Goal: Task Accomplishment & Management: Complete application form

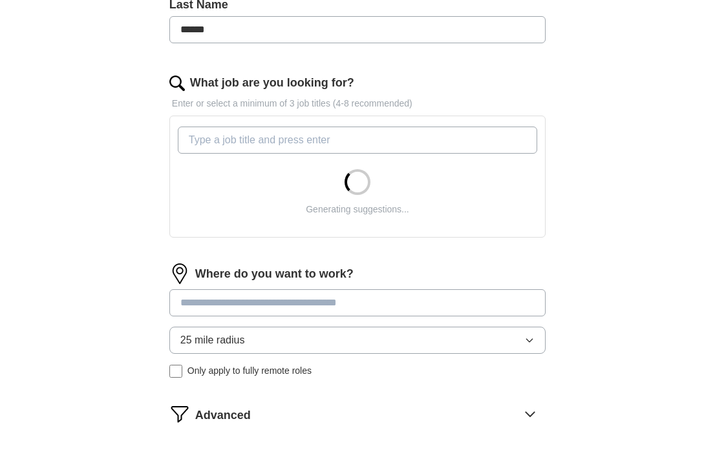
scroll to position [371, 0]
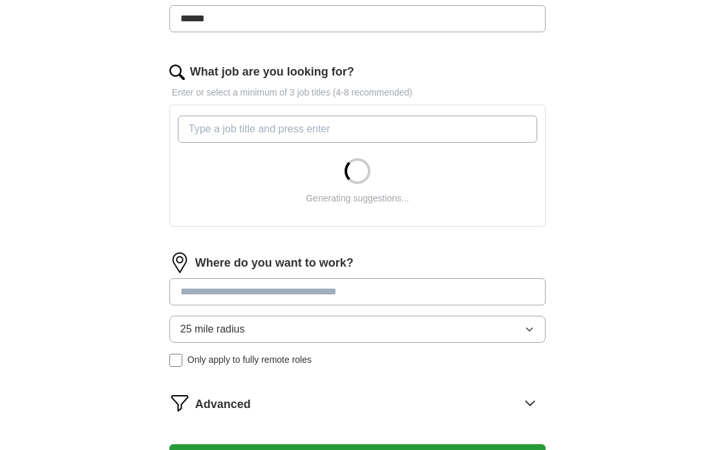
click at [293, 139] on input "What job are you looking for?" at bounding box center [357, 129] width 359 height 27
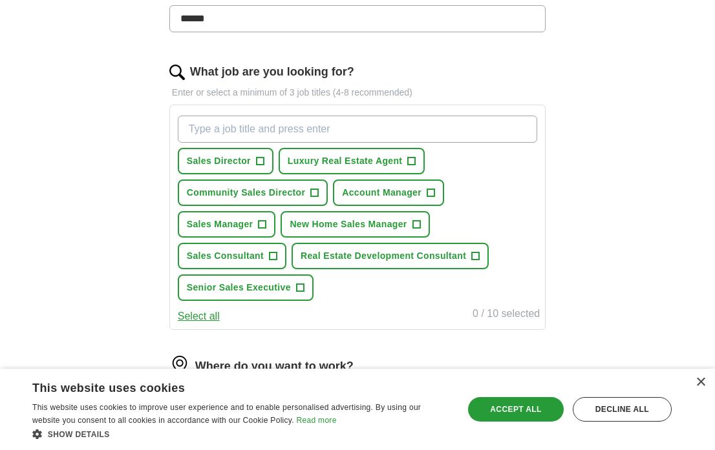
scroll to position [409, 0]
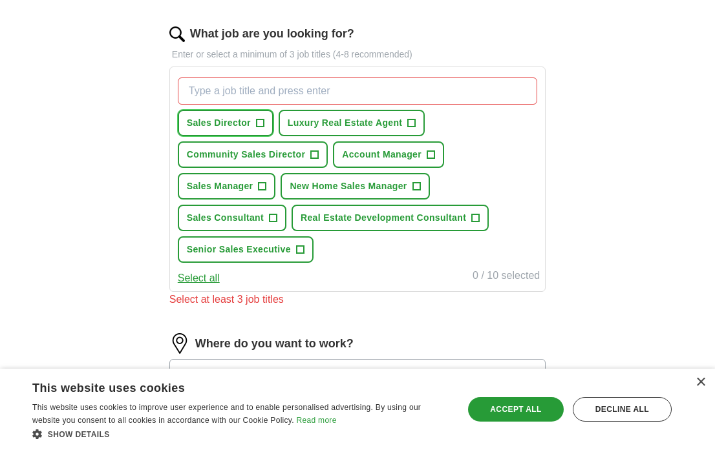
click at [269, 127] on button "Sales Director +" at bounding box center [226, 123] width 96 height 26
click at [317, 151] on span "+" at bounding box center [315, 155] width 8 height 10
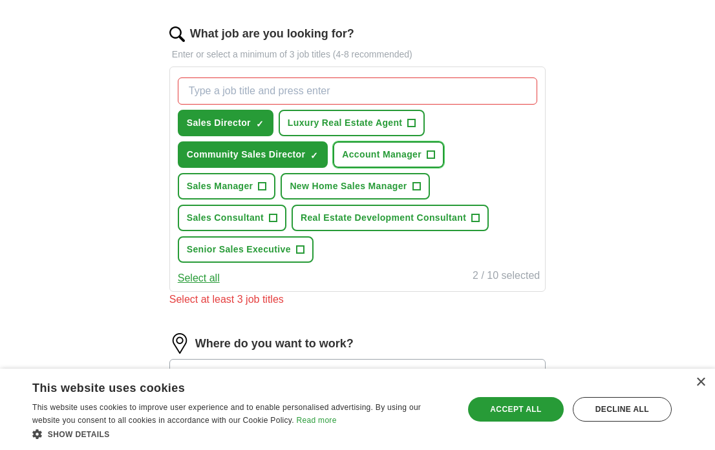
click at [421, 143] on button "Account Manager +" at bounding box center [388, 154] width 111 height 26
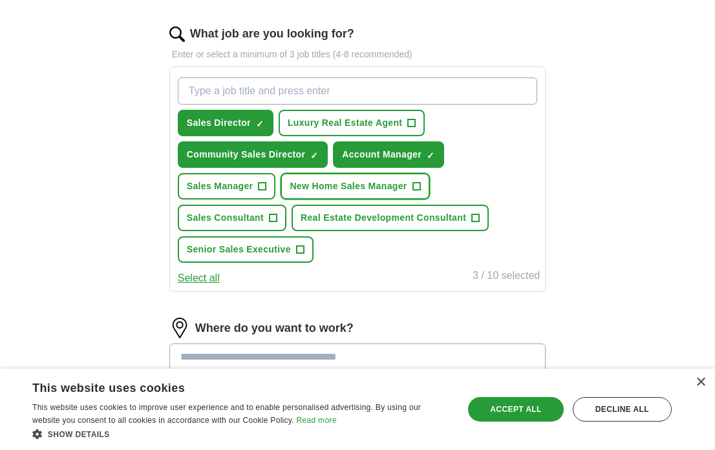
click at [414, 191] on button "New Home Sales Manager +" at bounding box center [354, 186] width 149 height 26
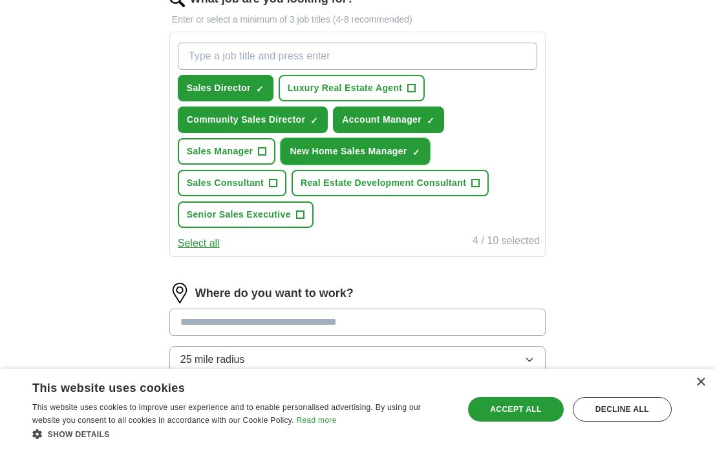
scroll to position [444, 0]
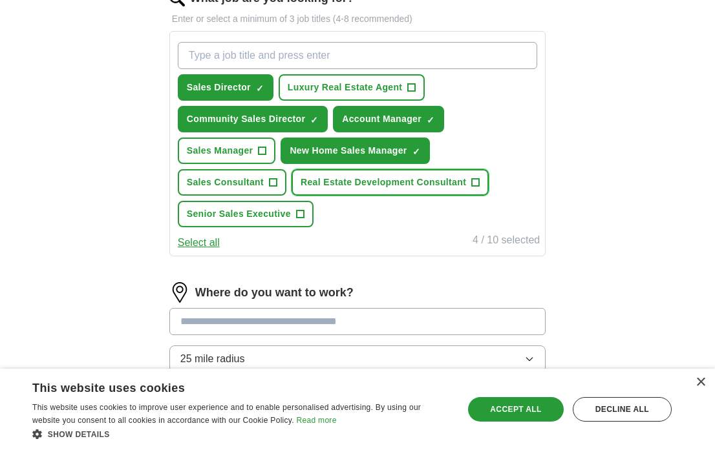
click at [338, 180] on span "Real Estate Development Consultant" at bounding box center [382, 183] width 165 height 14
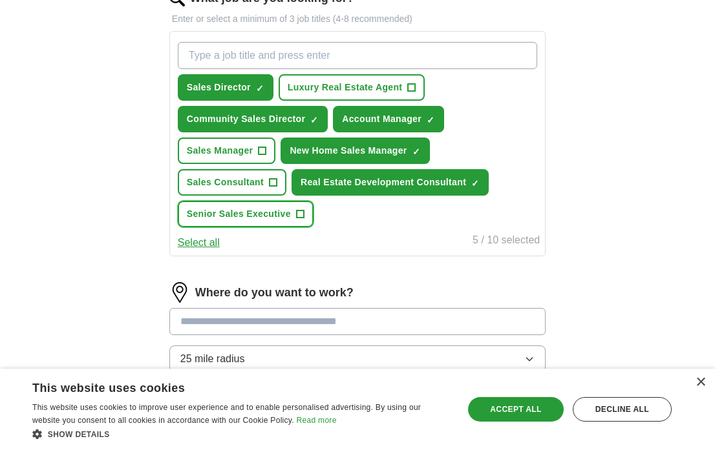
click at [249, 219] on span "Senior Sales Executive" at bounding box center [239, 214] width 104 height 14
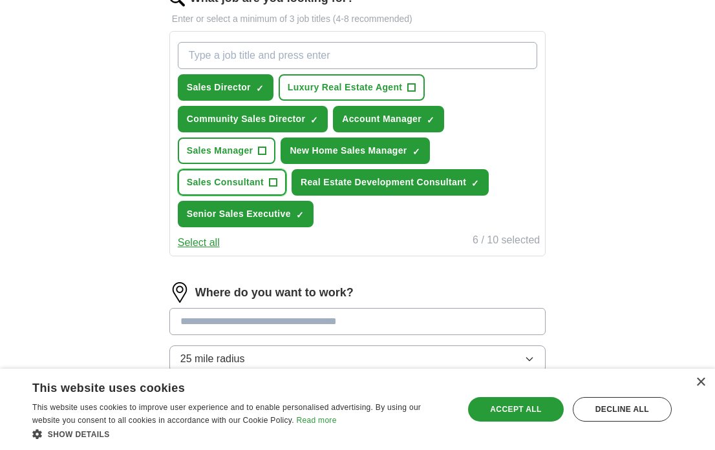
click at [251, 187] on span "Sales Consultant" at bounding box center [225, 183] width 77 height 14
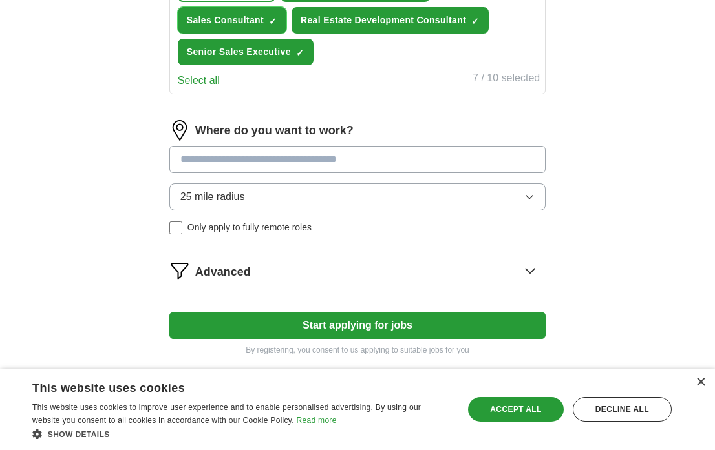
scroll to position [611, 0]
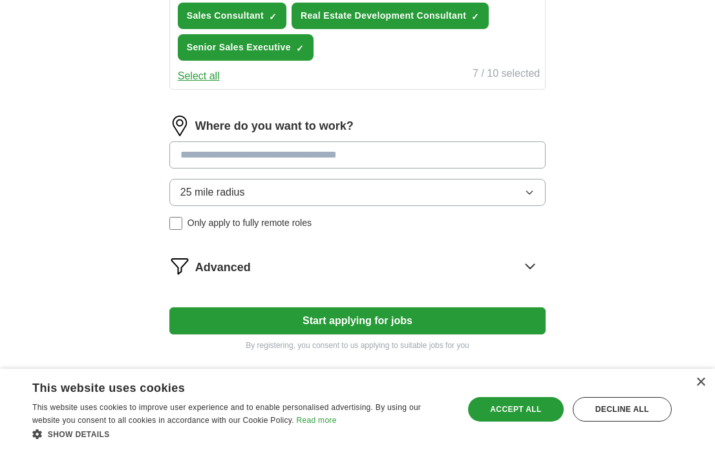
click at [275, 156] on input at bounding box center [357, 154] width 376 height 27
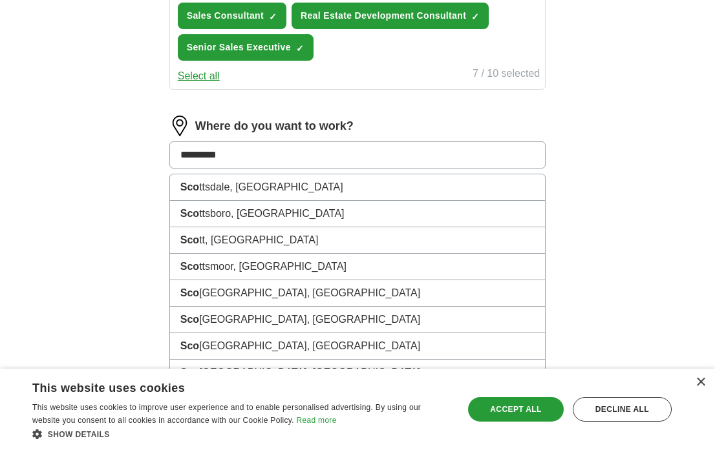
type input "**********"
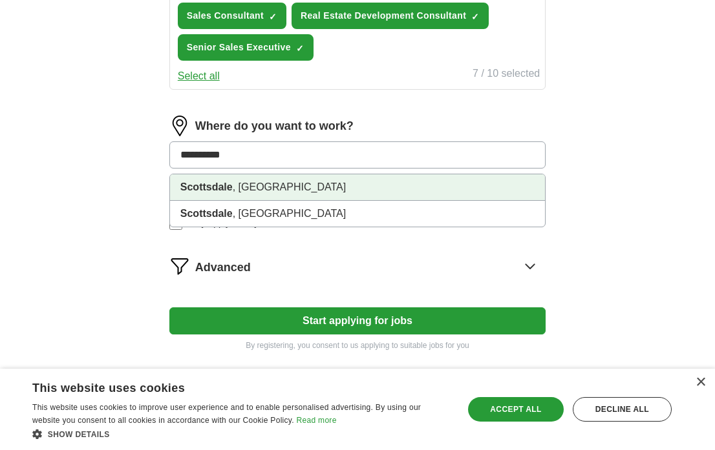
click at [272, 185] on li "Scottsdale , AZ" at bounding box center [357, 187] width 375 height 26
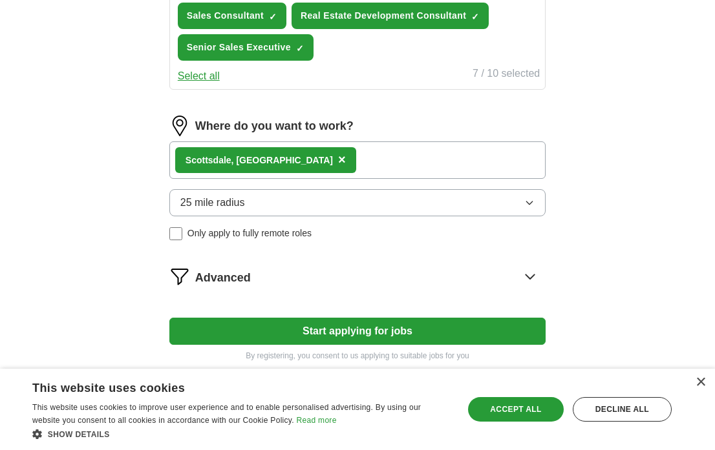
click at [305, 166] on div "Scottsdale , AZ ×" at bounding box center [357, 159] width 376 height 37
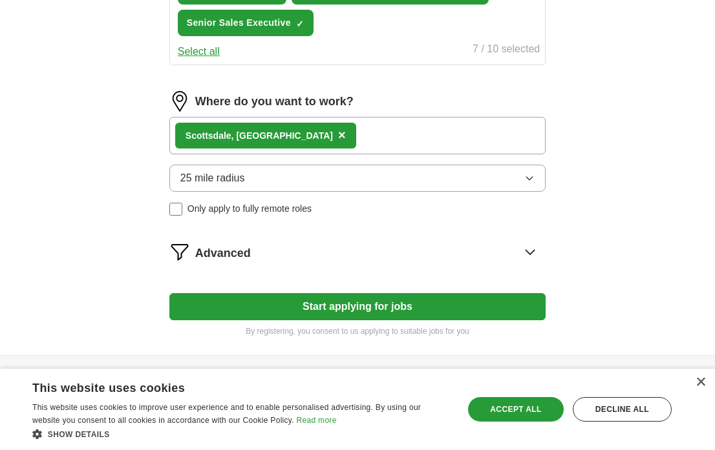
scroll to position [637, 0]
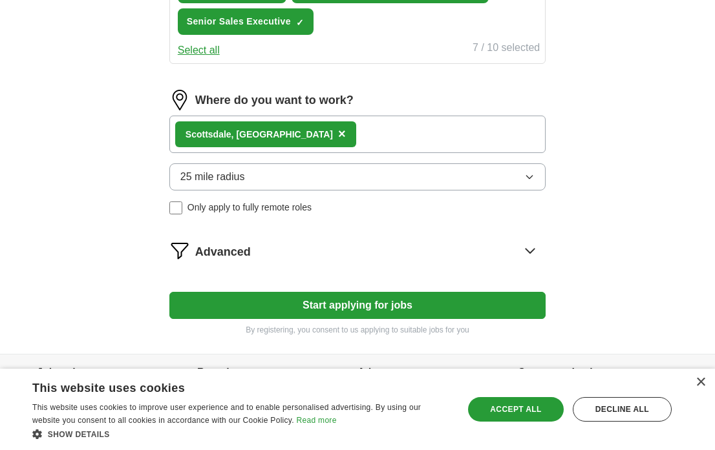
click at [284, 210] on span "Only apply to fully remote roles" at bounding box center [249, 208] width 124 height 14
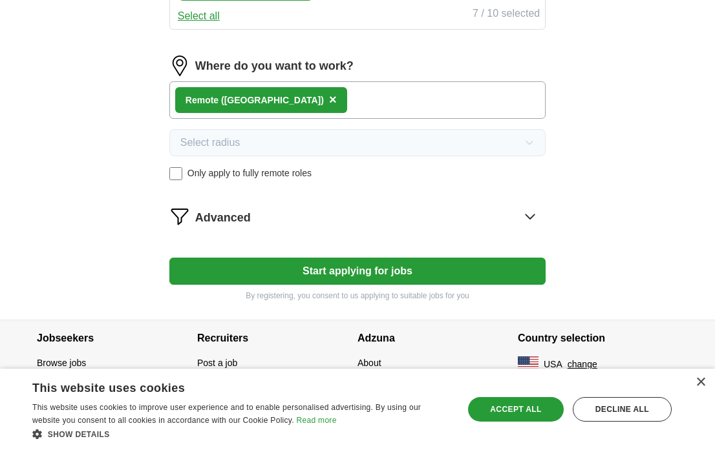
click at [317, 210] on div "Advanced" at bounding box center [370, 216] width 350 height 21
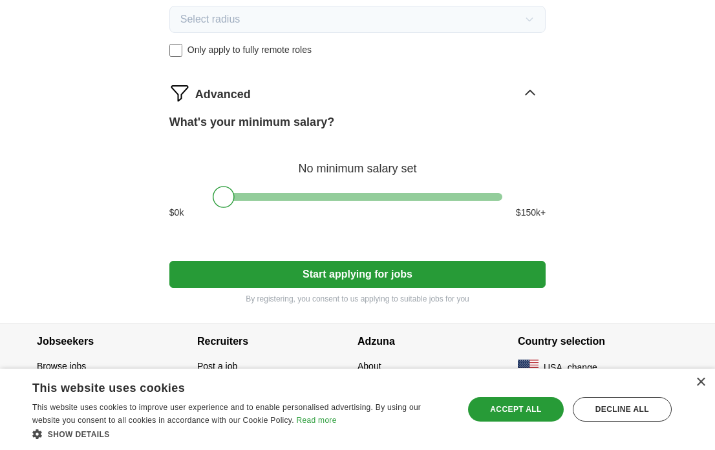
scroll to position [798, 0]
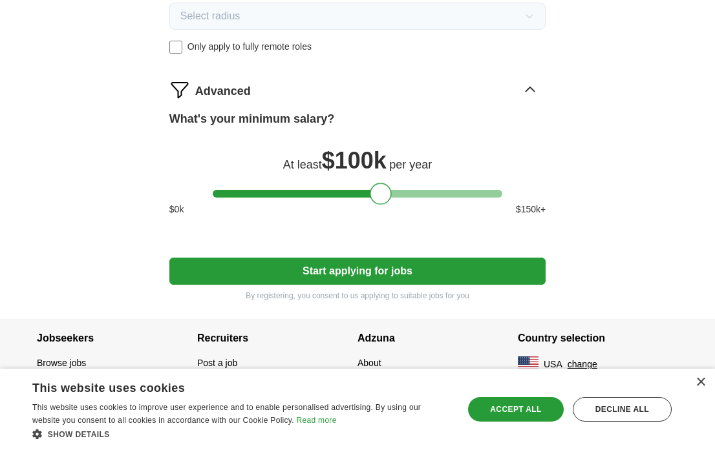
drag, startPoint x: 223, startPoint y: 189, endPoint x: 379, endPoint y: 194, distance: 156.4
click at [379, 194] on div at bounding box center [381, 194] width 22 height 22
click at [357, 266] on button "Start applying for jobs" at bounding box center [357, 271] width 376 height 27
select select "**"
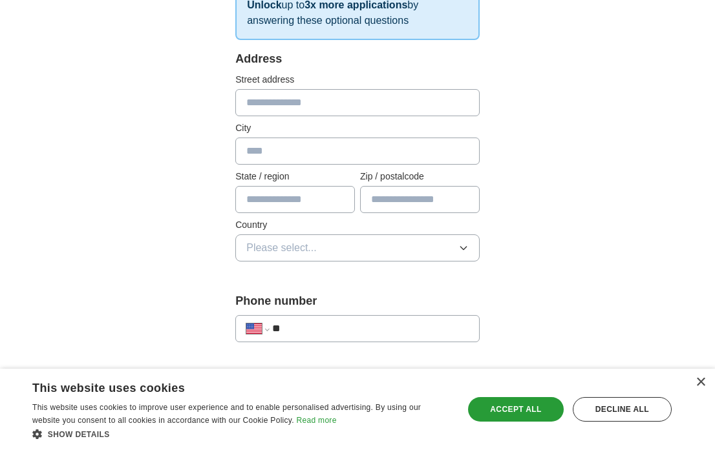
scroll to position [247, 0]
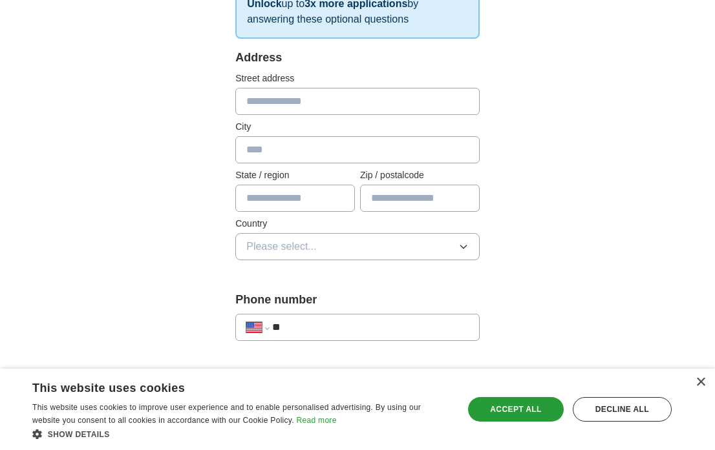
click at [383, 89] on input "text" at bounding box center [357, 101] width 244 height 27
type input "**********"
type input "*******"
type input "*****"
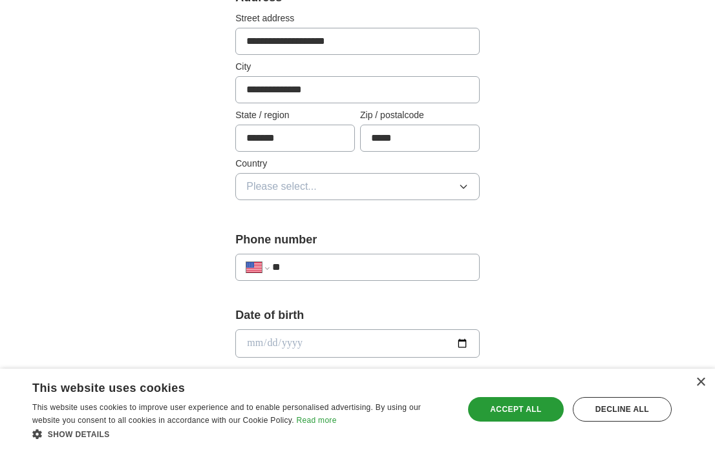
scroll to position [317, 0]
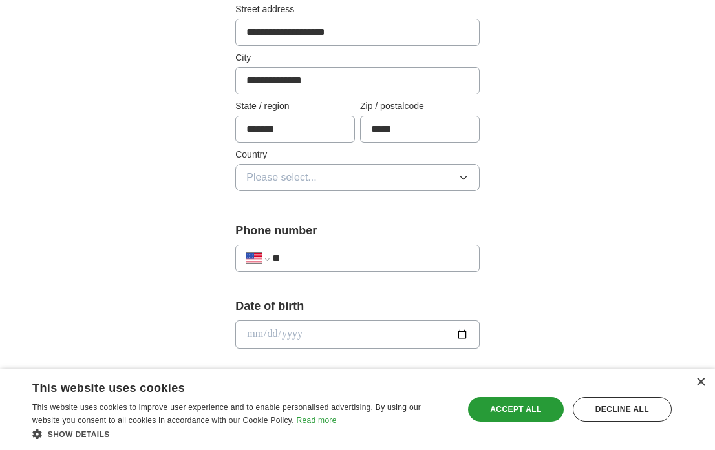
click at [364, 183] on button "Please select..." at bounding box center [357, 177] width 244 height 27
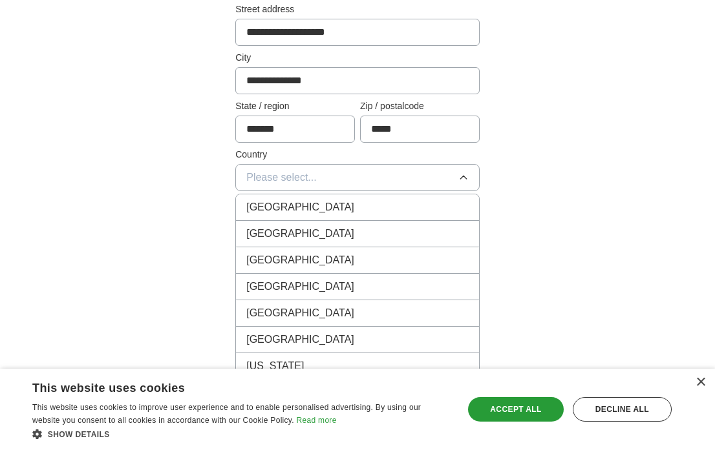
click at [350, 238] on div "United States" at bounding box center [357, 234] width 222 height 16
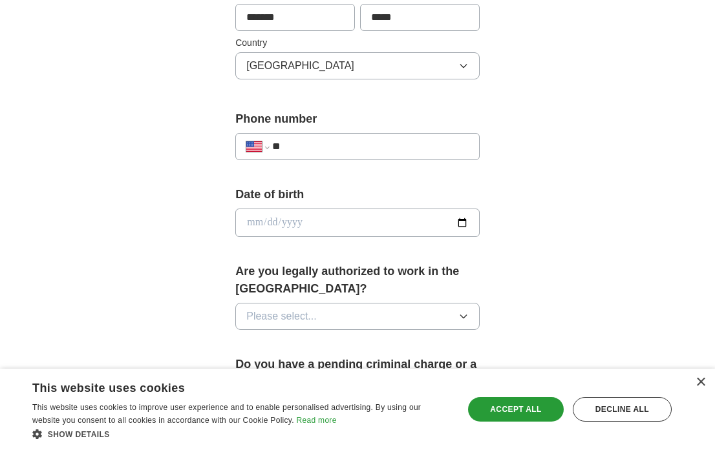
scroll to position [435, 0]
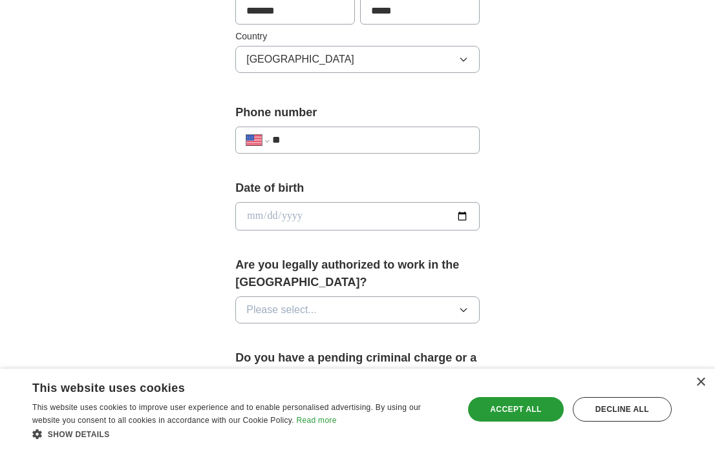
click at [377, 130] on div "**********" at bounding box center [357, 140] width 244 height 27
click at [375, 148] on input "**" at bounding box center [370, 140] width 196 height 16
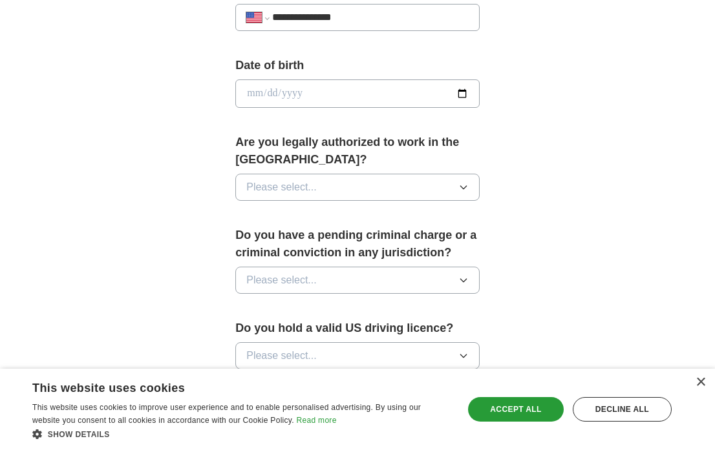
scroll to position [558, 0]
type input "**********"
click at [422, 116] on div "Date of birth" at bounding box center [357, 86] width 244 height 61
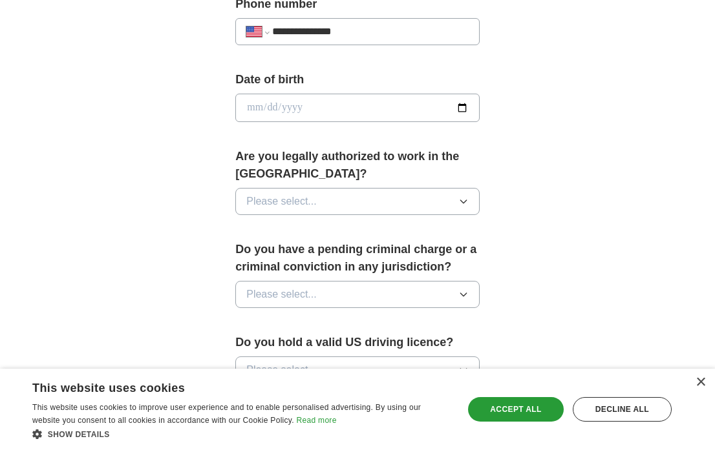
scroll to position [550, 0]
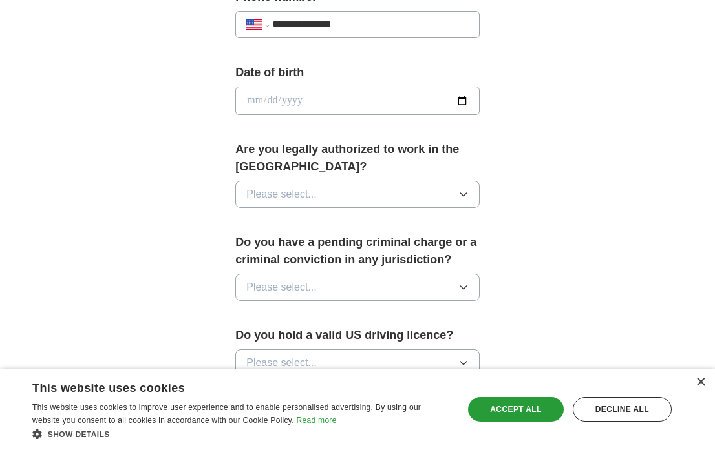
click at [444, 96] on input "date" at bounding box center [357, 101] width 244 height 28
type input "**********"
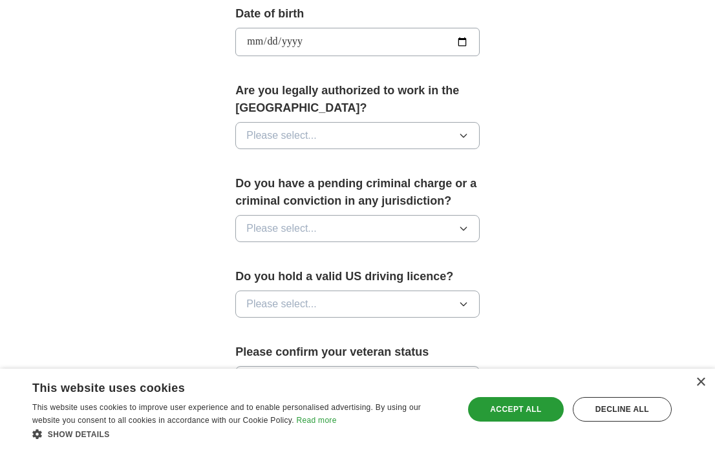
scroll to position [611, 0]
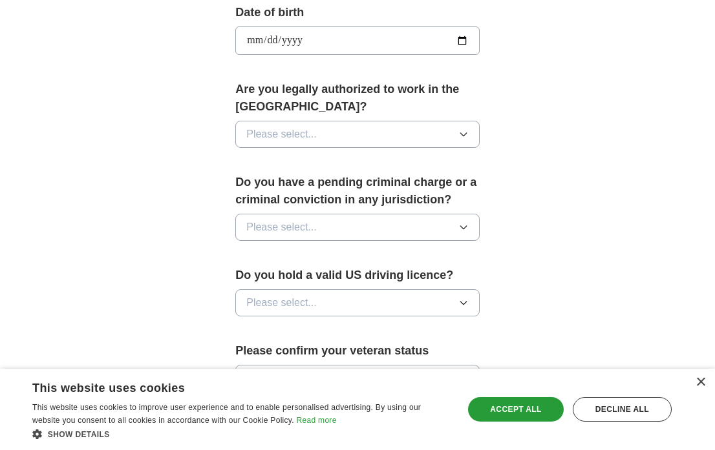
click at [421, 142] on button "Please select..." at bounding box center [357, 134] width 244 height 27
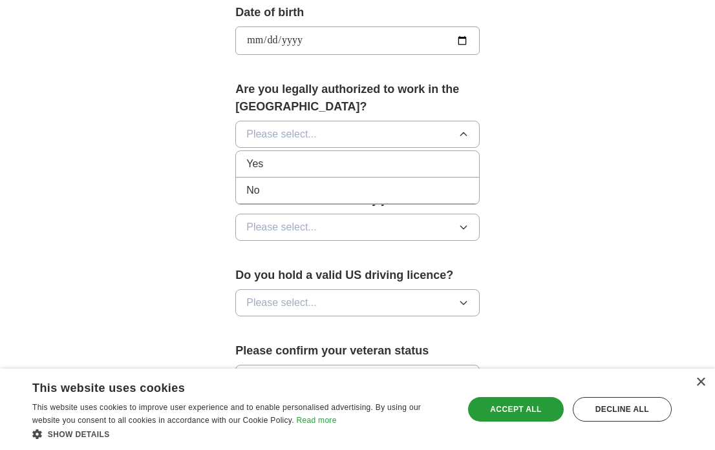
click at [412, 162] on div "Yes" at bounding box center [357, 164] width 222 height 16
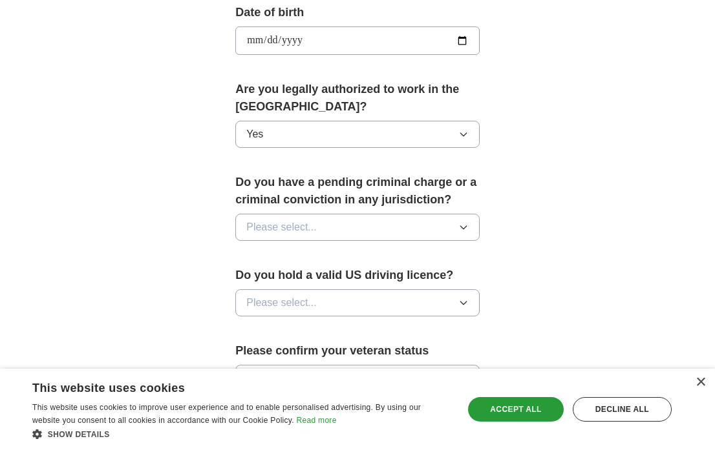
scroll to position [648, 0]
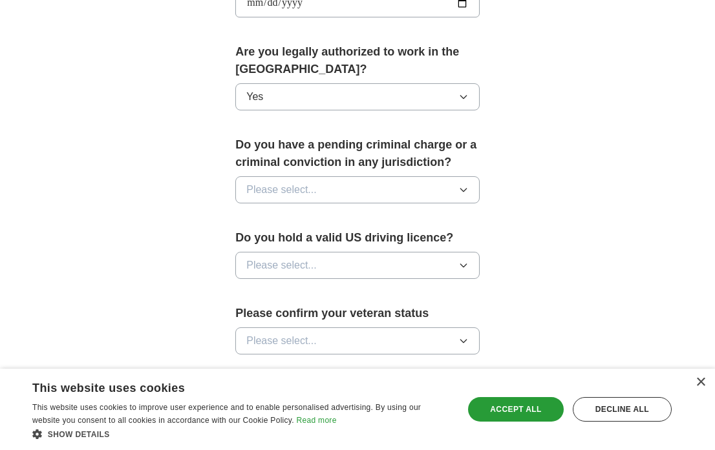
click at [403, 187] on button "Please select..." at bounding box center [357, 189] width 244 height 27
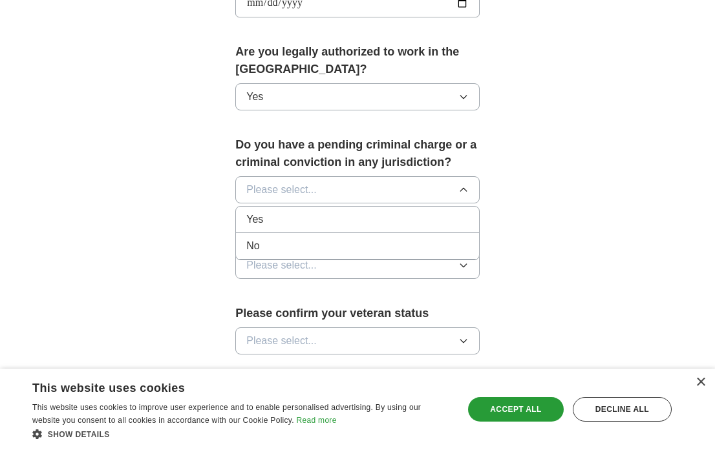
click at [396, 235] on li "No" at bounding box center [357, 246] width 243 height 26
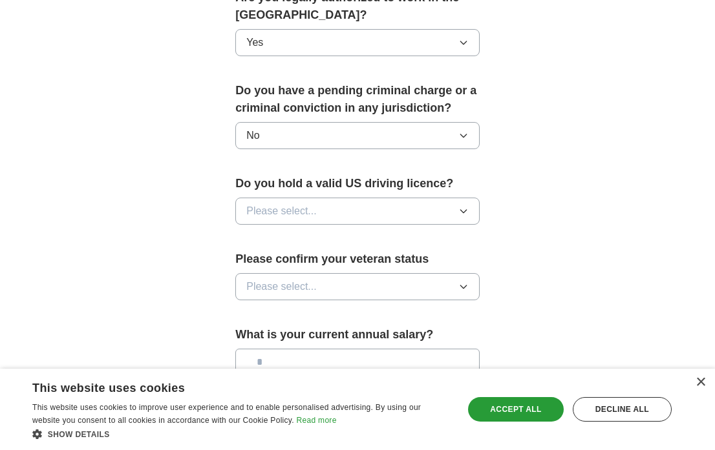
scroll to position [713, 0]
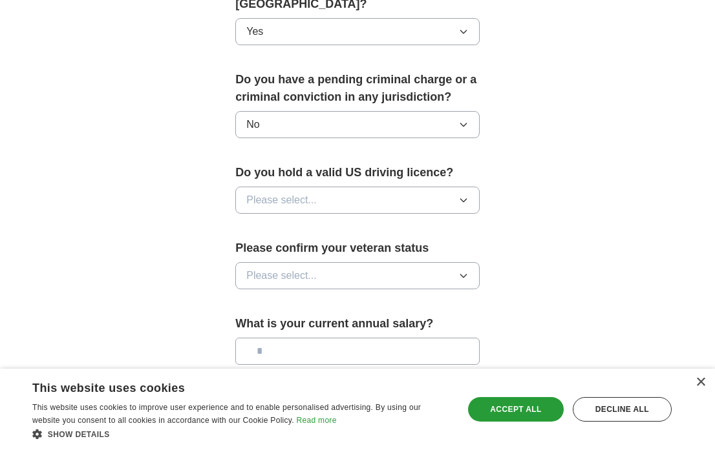
click at [404, 204] on button "Please select..." at bounding box center [357, 200] width 244 height 27
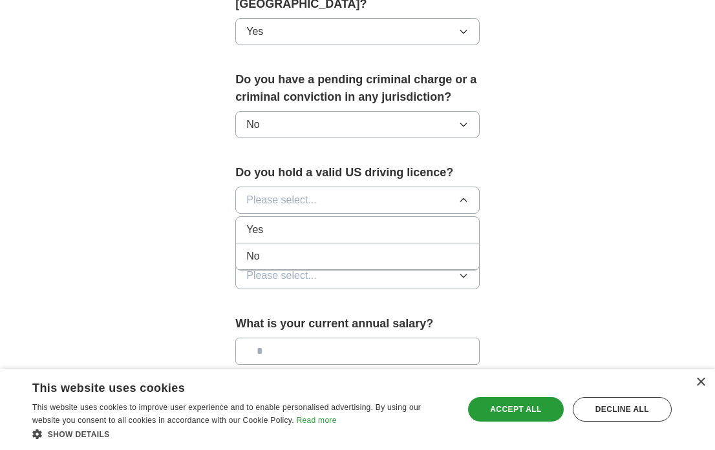
click at [397, 221] on li "Yes" at bounding box center [357, 230] width 243 height 26
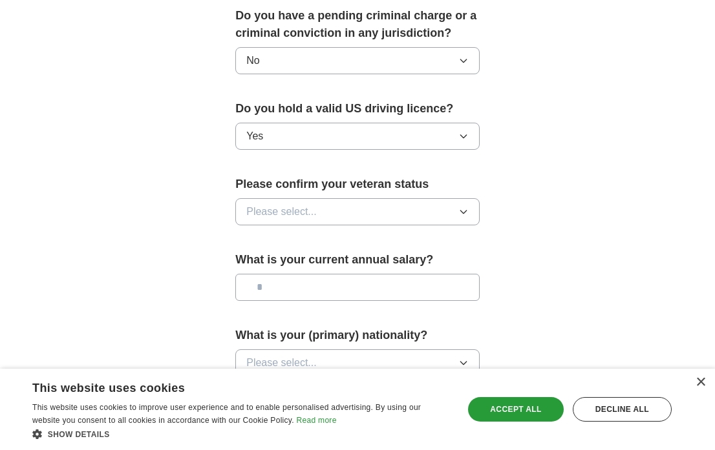
scroll to position [780, 0]
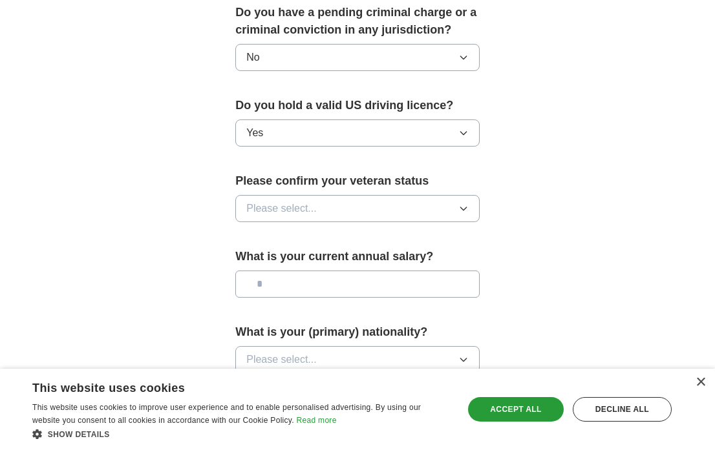
click at [399, 213] on button "Please select..." at bounding box center [357, 208] width 244 height 27
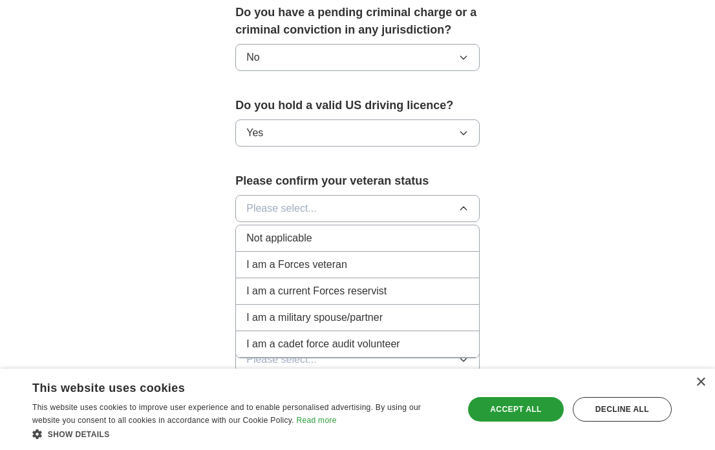
click at [392, 245] on div "Not applicable" at bounding box center [357, 239] width 222 height 16
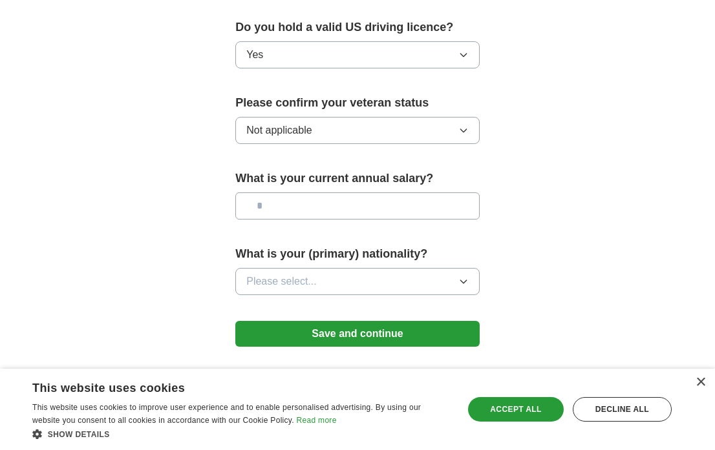
scroll to position [875, 0]
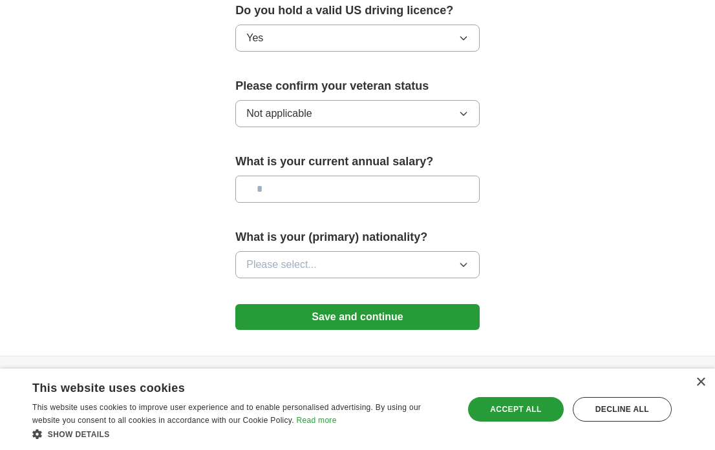
click at [399, 194] on input "text" at bounding box center [357, 189] width 244 height 27
type input "********"
click at [393, 254] on button "Please select..." at bounding box center [357, 264] width 244 height 27
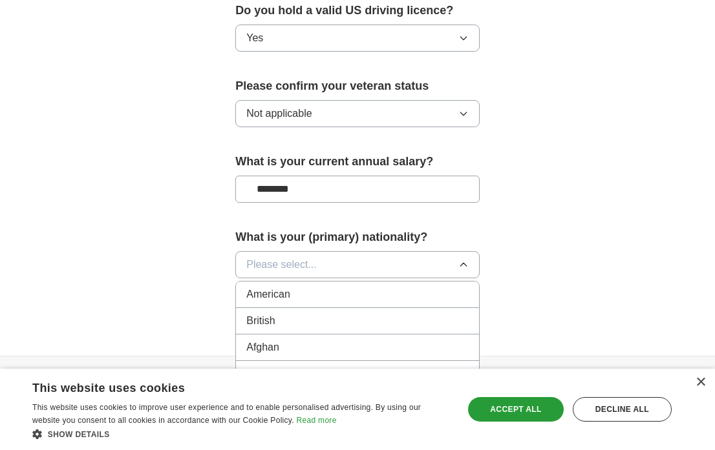
click at [379, 300] on div "American" at bounding box center [357, 295] width 222 height 16
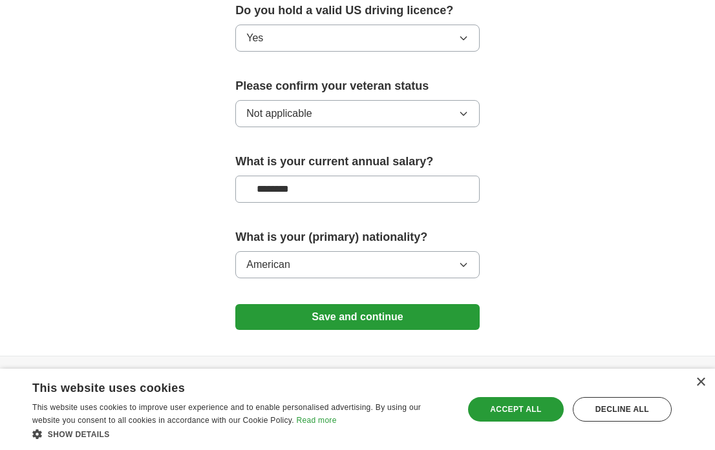
scroll to position [912, 0]
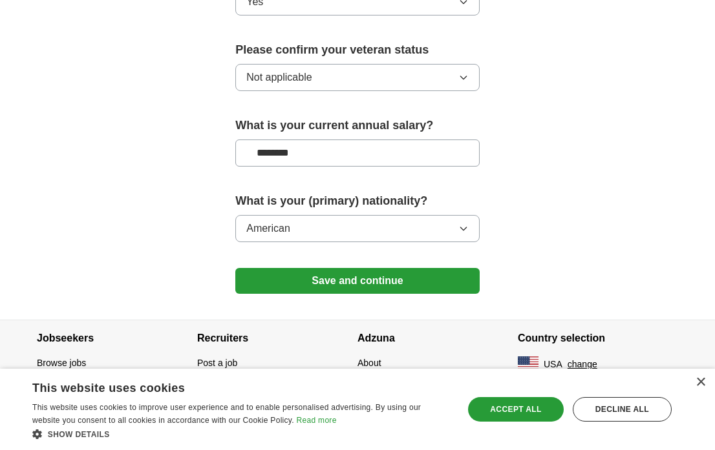
click at [381, 284] on button "Save and continue" at bounding box center [357, 281] width 244 height 26
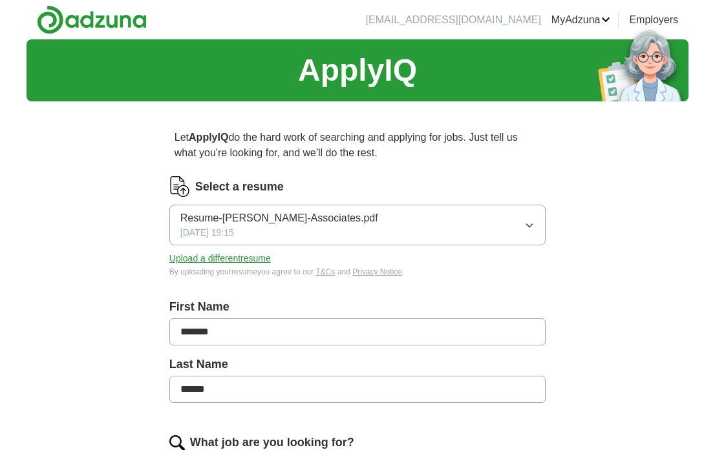
click at [531, 216] on button "Resume-MICHAEL-COFFEY-Chamberlin-Associates.pdf 10/06/2025, 19:15" at bounding box center [357, 225] width 376 height 41
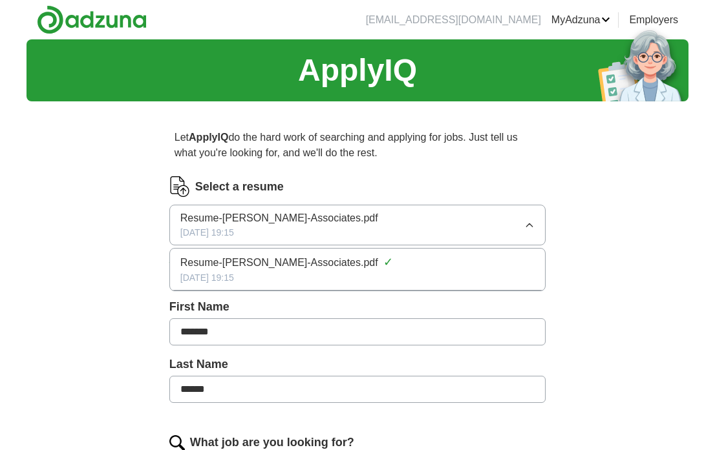
click at [507, 162] on p "Let ApplyIQ do the hard work of searching and applying for jobs. Just tell us w…" at bounding box center [357, 145] width 376 height 41
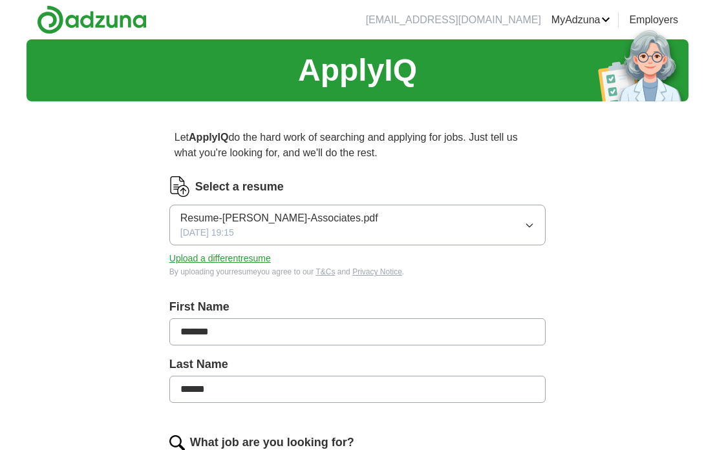
click at [235, 264] on button "Upload a different resume" at bounding box center [219, 259] width 101 height 14
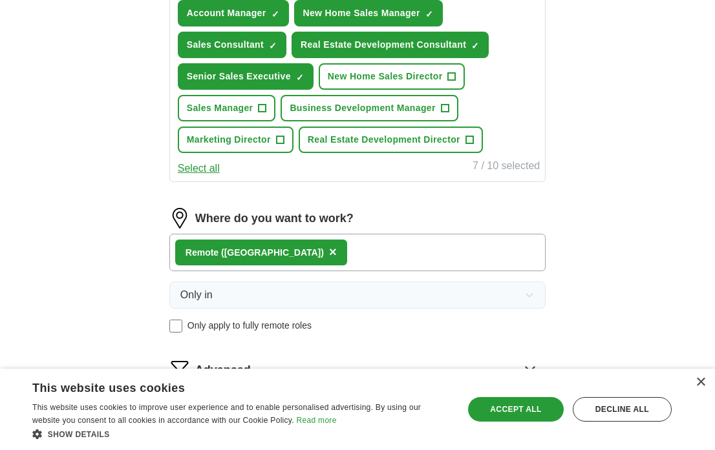
scroll to position [545, 0]
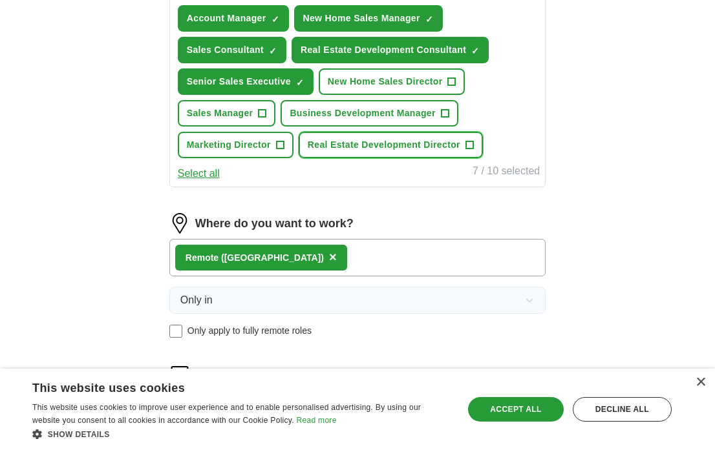
click at [477, 143] on button "Real Estate Development Director +" at bounding box center [390, 145] width 184 height 26
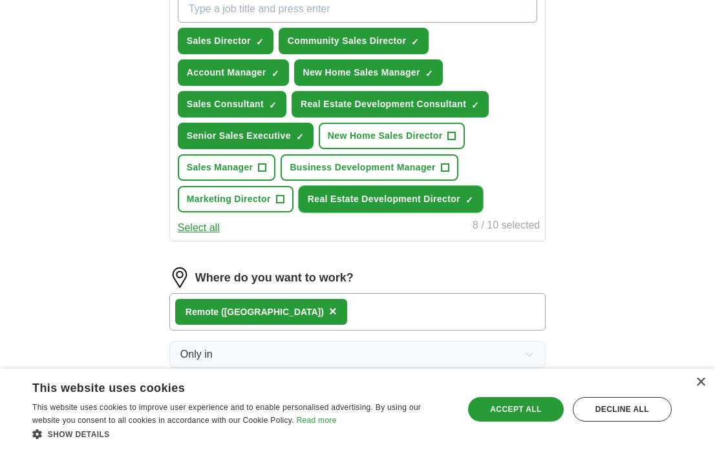
scroll to position [486, 0]
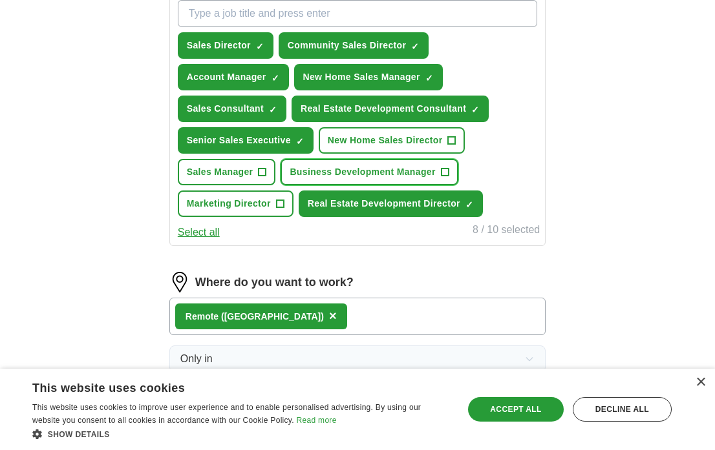
click at [444, 173] on span "+" at bounding box center [445, 172] width 8 height 10
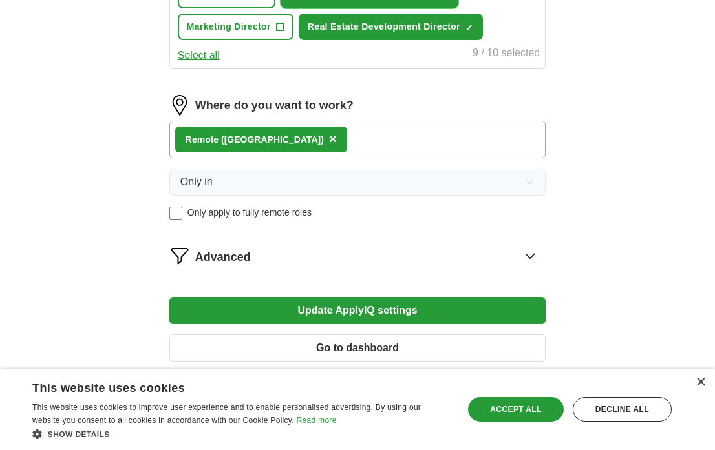
scroll to position [729, 0]
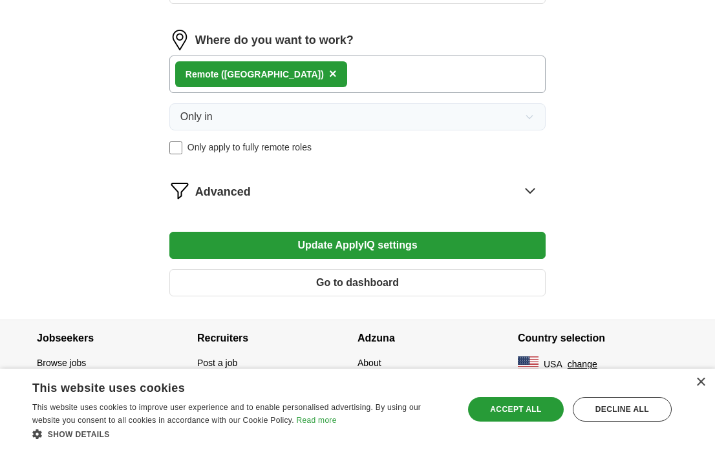
click at [472, 247] on button "Update ApplyIQ settings" at bounding box center [357, 245] width 376 height 27
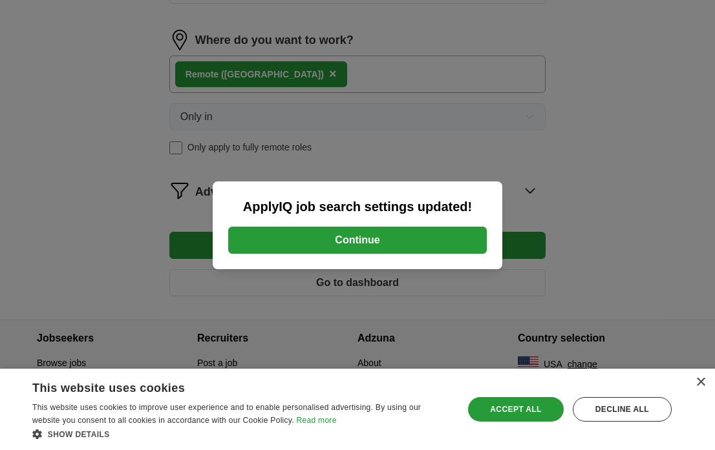
click at [472, 247] on button "Continue" at bounding box center [357, 240] width 258 height 27
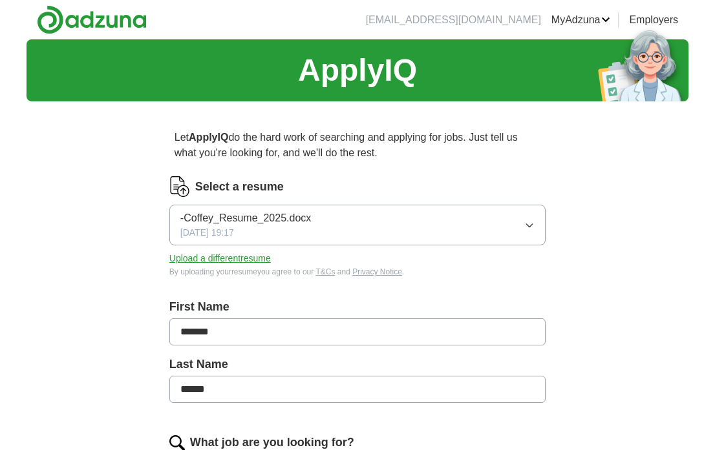
click at [538, 221] on button "-Coffey_Resume_2025.docx [DATE] 19:17" at bounding box center [357, 225] width 376 height 41
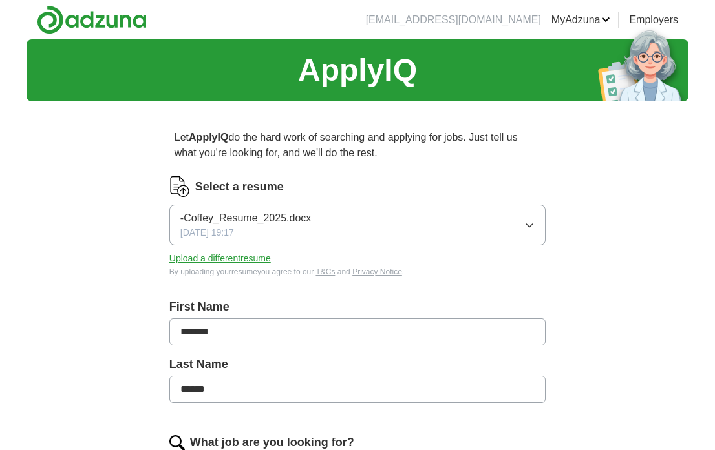
click at [253, 255] on button "Upload a different resume" at bounding box center [219, 259] width 101 height 14
click at [258, 264] on button "Upload a different resume" at bounding box center [219, 259] width 101 height 14
click at [238, 258] on button "Upload a different resume" at bounding box center [219, 259] width 101 height 14
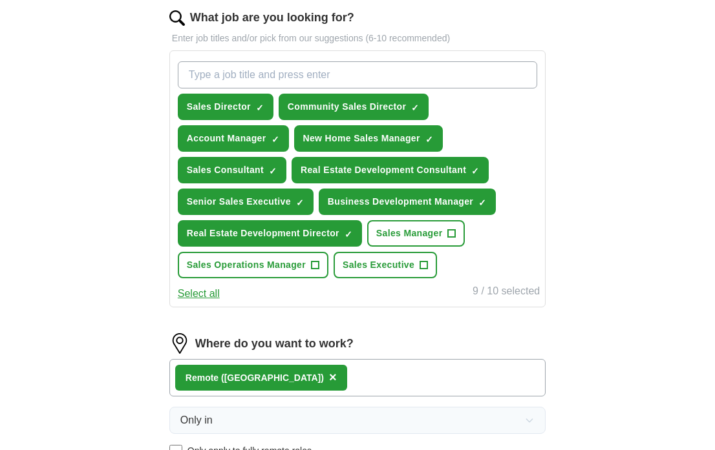
scroll to position [432, 0]
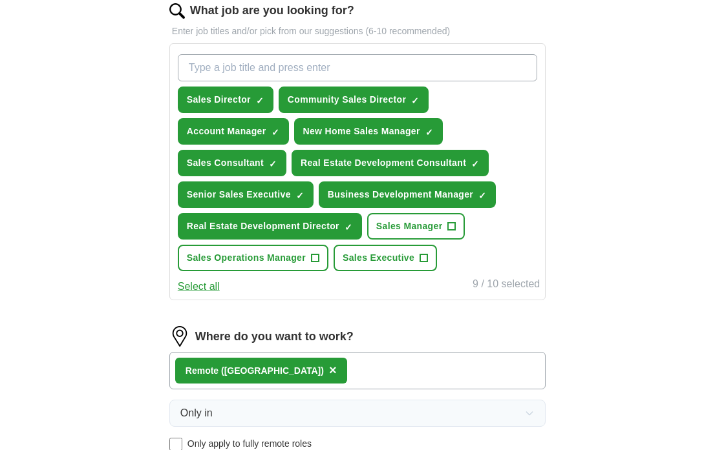
click at [217, 293] on button "Select all" at bounding box center [199, 287] width 42 height 16
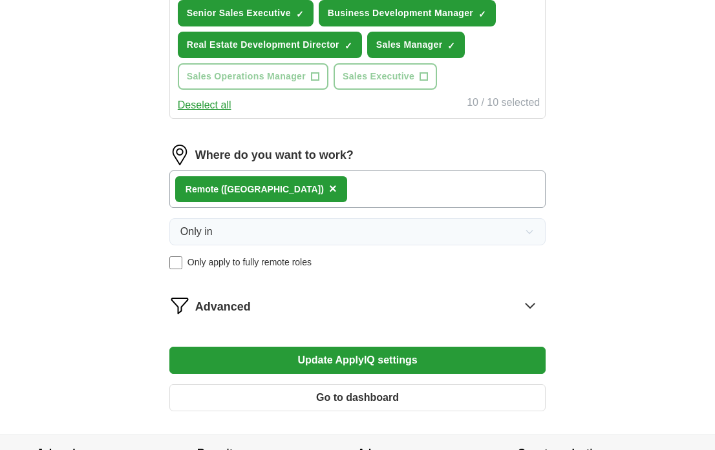
scroll to position [616, 0]
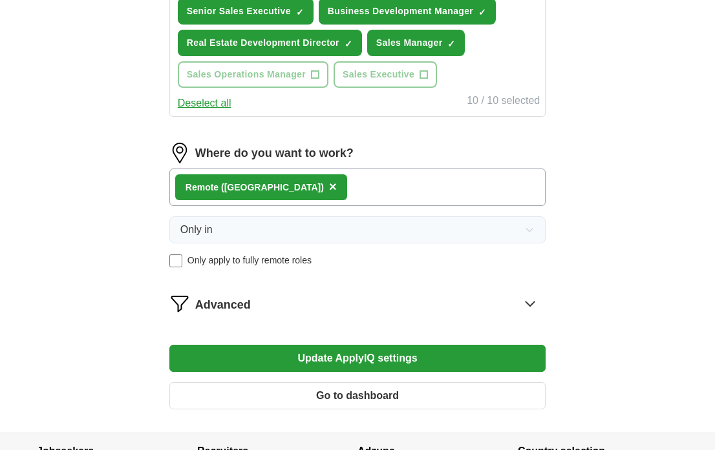
click at [315, 362] on button "Update ApplyIQ settings" at bounding box center [357, 358] width 376 height 27
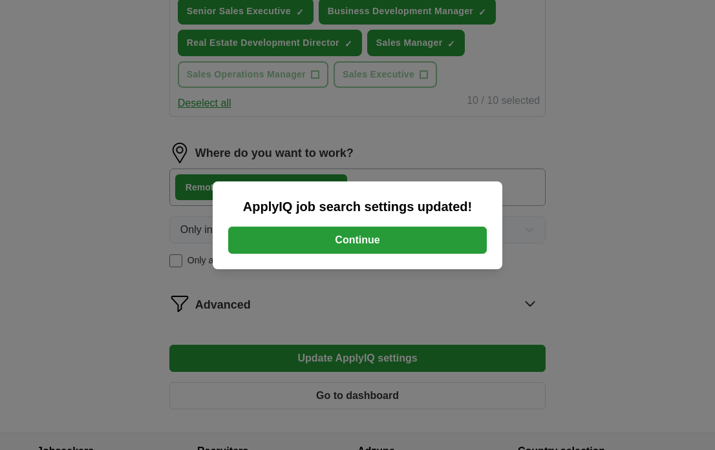
click at [351, 240] on button "Continue" at bounding box center [357, 240] width 258 height 27
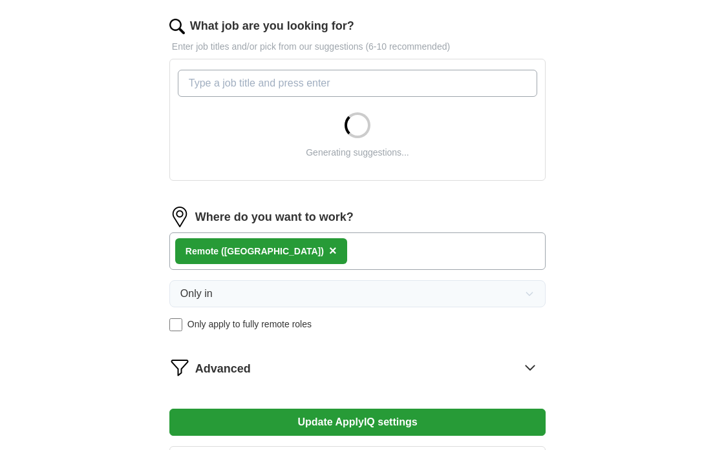
scroll to position [354, 0]
